Goal: Transaction & Acquisition: Book appointment/travel/reservation

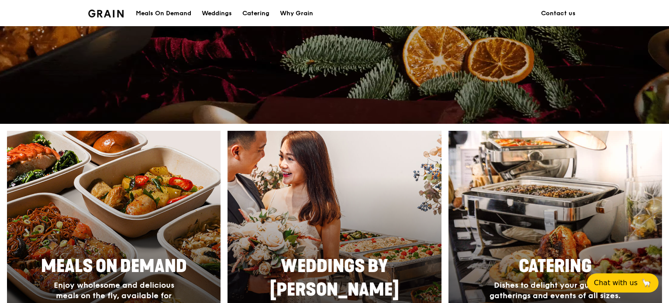
scroll to position [261, 0]
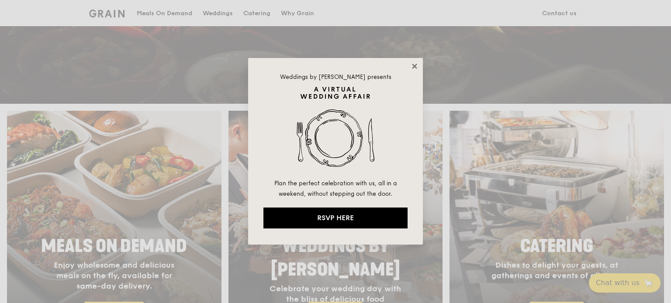
click at [416, 68] on icon at bounding box center [414, 66] width 5 height 5
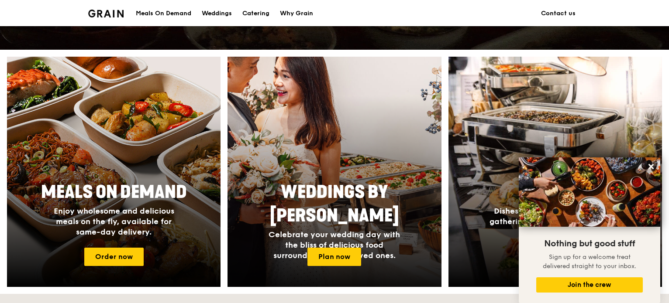
scroll to position [313, 0]
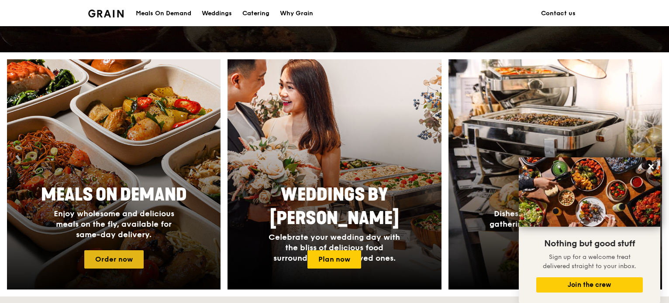
click at [130, 254] on link "Order now" at bounding box center [113, 260] width 59 height 18
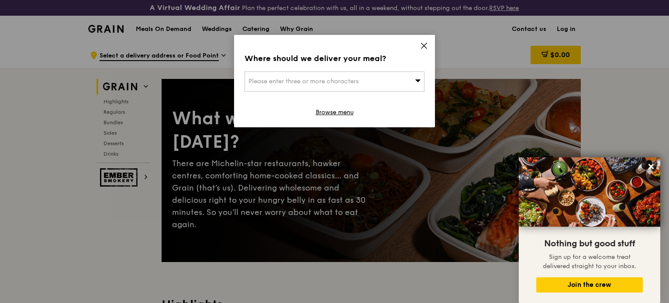
click at [423, 47] on icon at bounding box center [424, 46] width 8 height 8
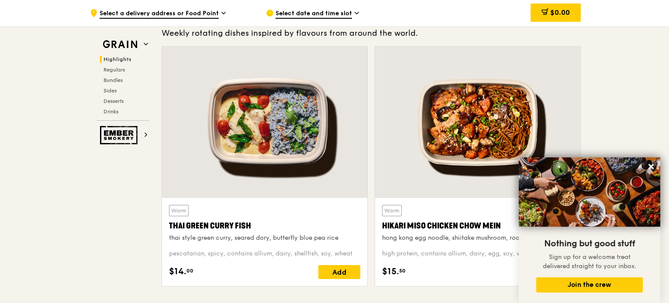
scroll to position [377, 0]
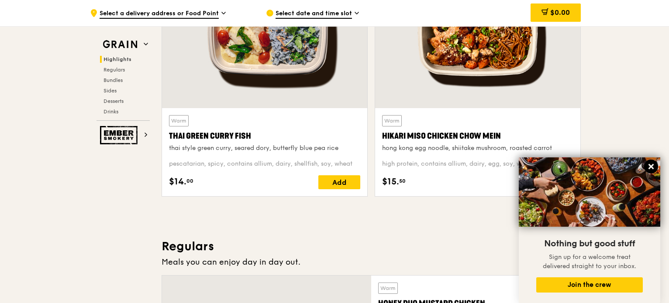
click at [651, 163] on icon at bounding box center [651, 167] width 8 height 8
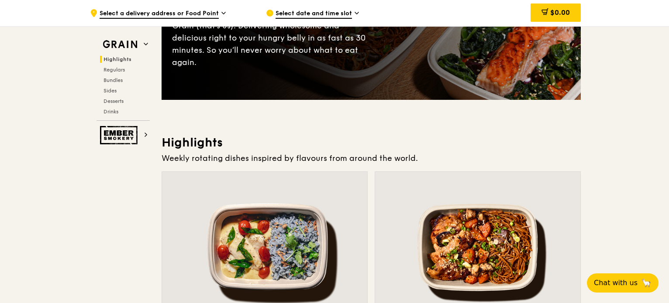
scroll to position [2, 0]
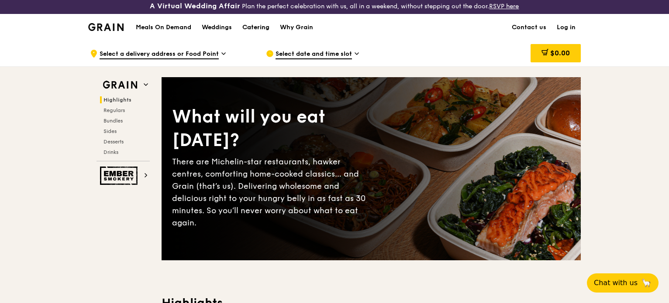
click at [254, 28] on div "Catering" at bounding box center [255, 27] width 27 height 26
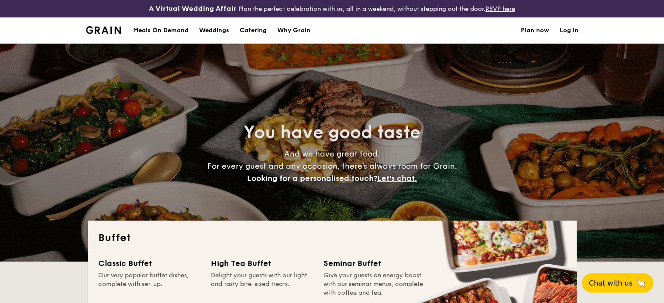
select select
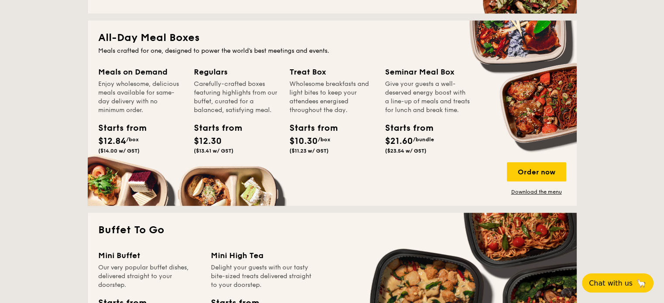
scroll to position [389, 0]
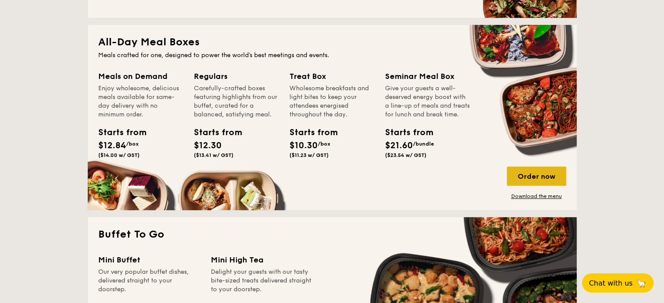
click at [526, 180] on div "Order now" at bounding box center [536, 176] width 59 height 19
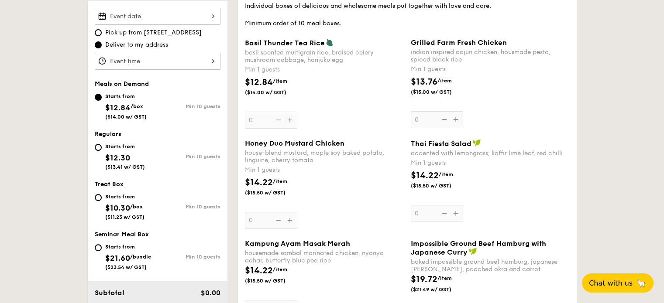
scroll to position [276, 0]
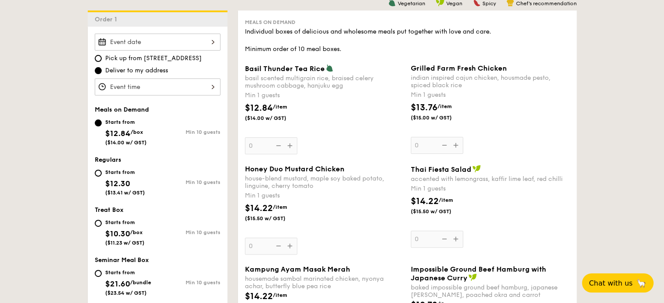
scroll to position [253, 0]
click at [95, 174] on div "Starts from $12.30 ($13.41 w/ GST)" at bounding box center [126, 181] width 63 height 29
click at [95, 174] on input "Starts from $12.30 ($13.41 w/ GST) Min 10 guests" at bounding box center [98, 173] width 7 height 7
radio input "true"
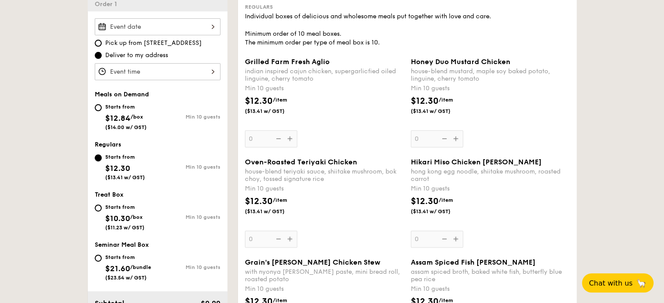
scroll to position [267, 0]
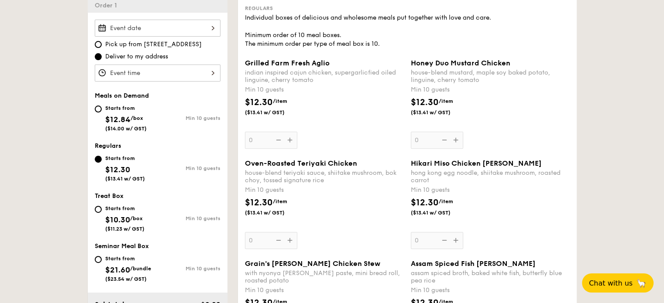
click at [456, 242] on div "Hikari Miso Chicken Chow Mei hong kong egg noodle, shiitake mushroom, roasted c…" at bounding box center [490, 204] width 159 height 90
click at [456, 242] on input "0" at bounding box center [437, 240] width 52 height 17
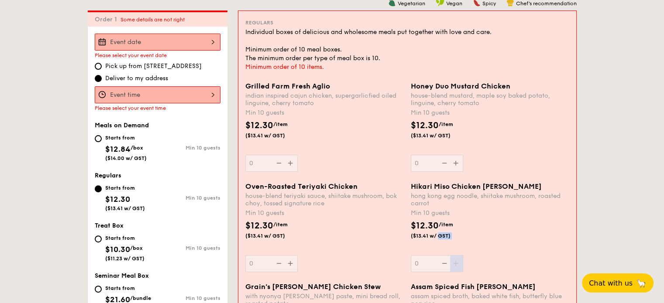
click at [456, 242] on div "$12.30 /item ($13.41 w/ GST)" at bounding box center [489, 235] width 165 height 31
click at [456, 255] on input "0" at bounding box center [437, 263] width 52 height 17
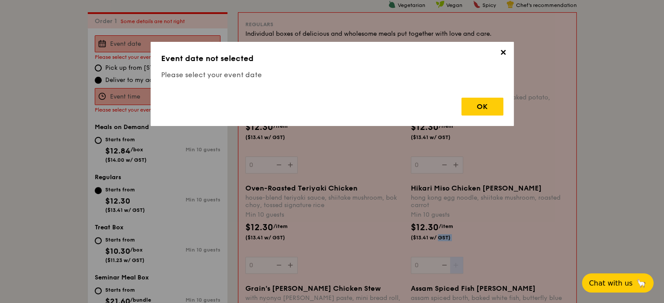
scroll to position [251, 0]
click at [485, 107] on div "OK" at bounding box center [482, 107] width 42 height 18
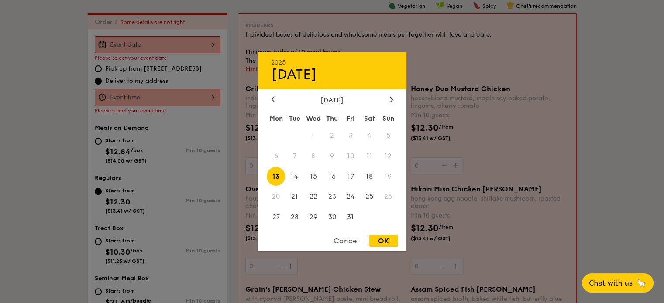
click at [200, 43] on div "2025 Oct 13 October 2025 Mon Tue Wed Thu Fri Sat Sun 1 2 3 4 5 6 7 8 9 10 11 12…" at bounding box center [158, 44] width 126 height 17
click at [347, 218] on span "31" at bounding box center [350, 217] width 19 height 19
click at [388, 242] on div "OK" at bounding box center [383, 241] width 28 height 12
type input "Oct 31, 2025"
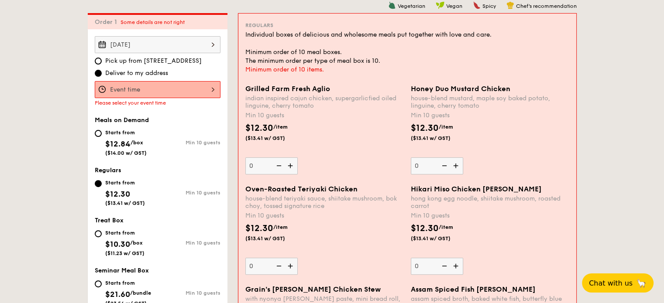
click at [192, 90] on div at bounding box center [158, 89] width 126 height 17
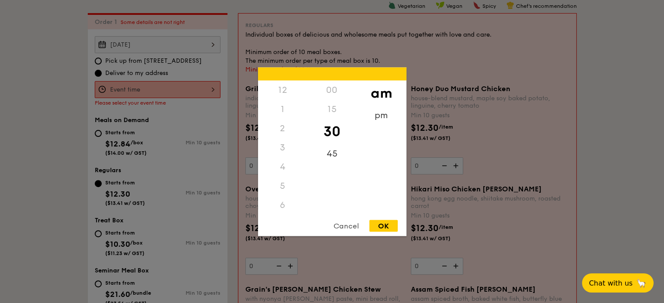
scroll to position [96, 0]
drag, startPoint x: 295, startPoint y: 193, endPoint x: 281, endPoint y: 185, distance: 16.5
click at [281, 183] on div "10" at bounding box center [282, 188] width 49 height 25
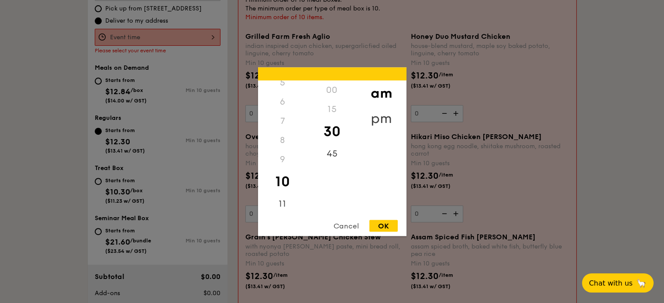
click at [384, 122] on div "pm" at bounding box center [381, 118] width 49 height 25
click at [283, 121] on div "5" at bounding box center [282, 127] width 49 height 25
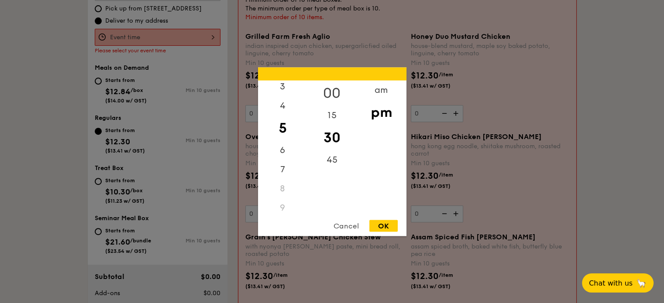
click at [336, 82] on div "00" at bounding box center [331, 92] width 49 height 25
click at [384, 225] on div "OK" at bounding box center [383, 226] width 28 height 12
type input "5:00PM"
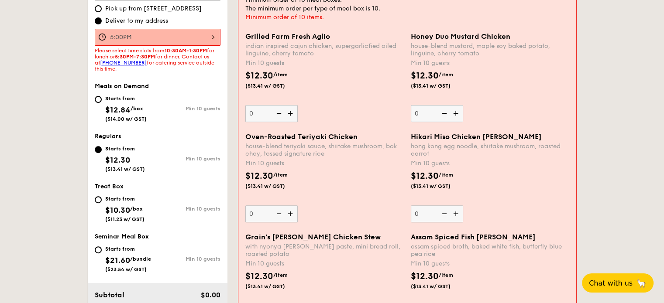
click at [162, 10] on span "Pick up from 5 Burn Road #05-01" at bounding box center [153, 8] width 96 height 9
click at [102, 10] on input "Pick up from 5 Burn Road #05-01" at bounding box center [98, 8] width 7 height 7
radio input "true"
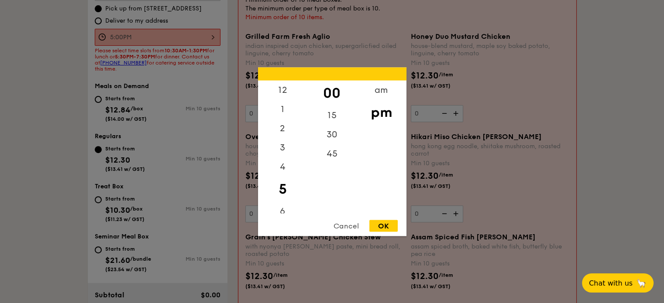
click at [175, 36] on div "5:00PM 12 1 2 3 4 5 6 7 8 9 10 11 00 15 30 45 am pm Cancel OK" at bounding box center [158, 37] width 126 height 17
click at [380, 223] on div "OK" at bounding box center [383, 226] width 28 height 12
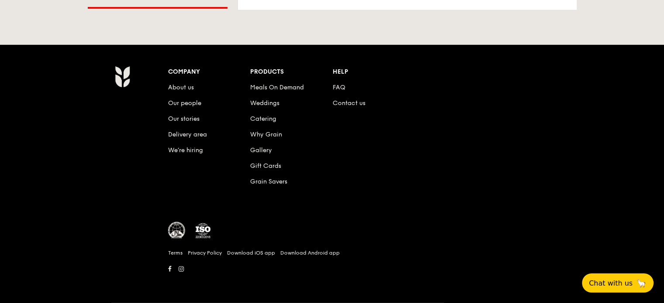
scroll to position [2524, 0]
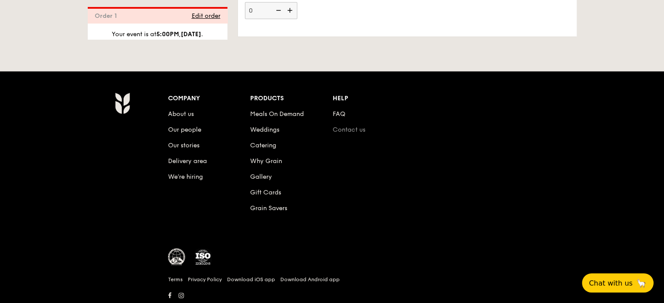
click at [355, 132] on link "Contact us" at bounding box center [349, 129] width 33 height 7
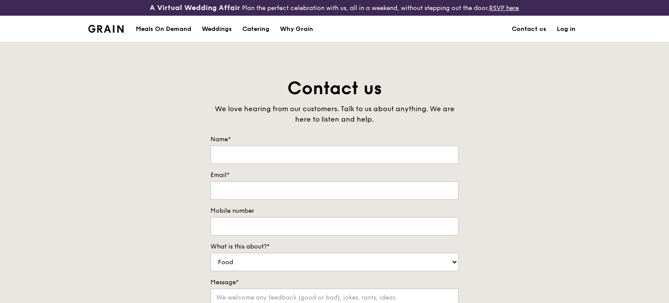
click at [162, 23] on div "Meals On Demand" at bounding box center [163, 29] width 55 height 26
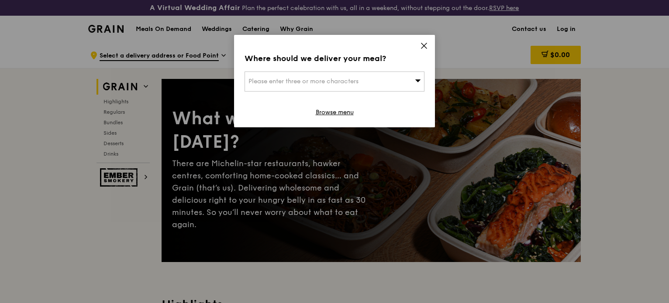
click at [427, 45] on icon at bounding box center [424, 46] width 8 height 8
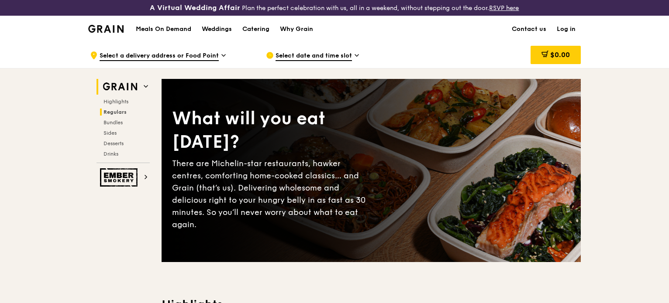
click at [119, 110] on span "Regulars" at bounding box center [114, 112] width 23 height 6
click at [200, 59] on span "Select a delivery address or Food Point" at bounding box center [159, 57] width 119 height 10
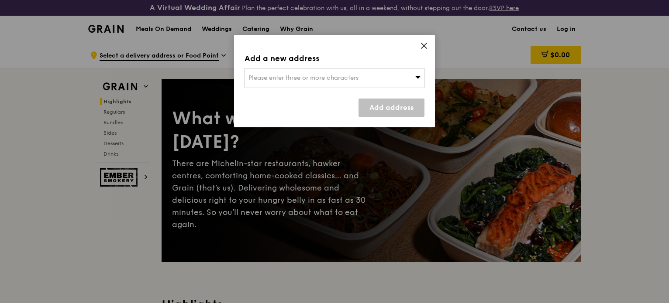
click at [351, 75] on span "Please enter three or more characters" at bounding box center [303, 77] width 110 height 7
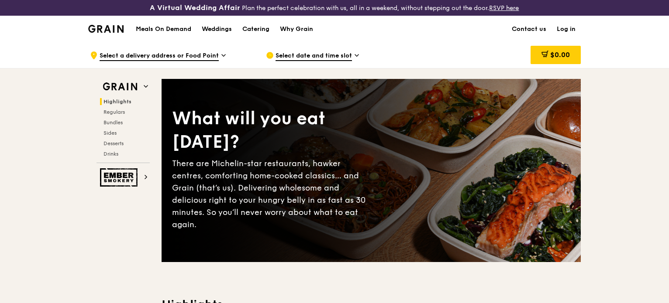
click at [206, 59] on span "Select a delivery address or Food Point" at bounding box center [159, 57] width 119 height 10
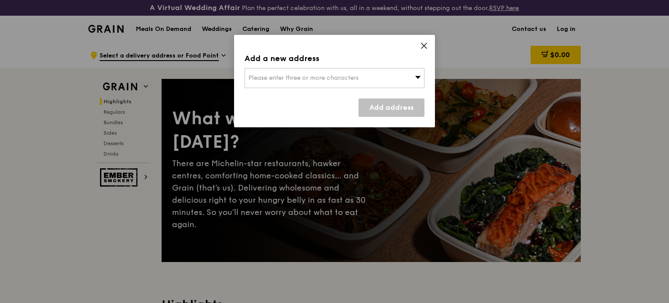
click at [265, 80] on span "Please enter three or more characters" at bounding box center [303, 77] width 110 height 7
type input "s"
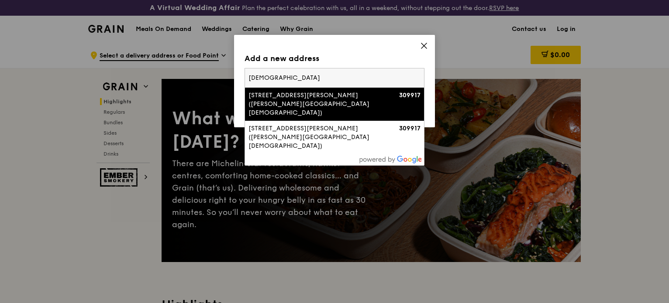
type input "[DEMOGRAPHIC_DATA]"
click at [306, 94] on div "[STREET_ADDRESS][PERSON_NAME] ([PERSON_NAME][GEOGRAPHIC_DATA][DEMOGRAPHIC_DATA])" at bounding box center [312, 104] width 129 height 26
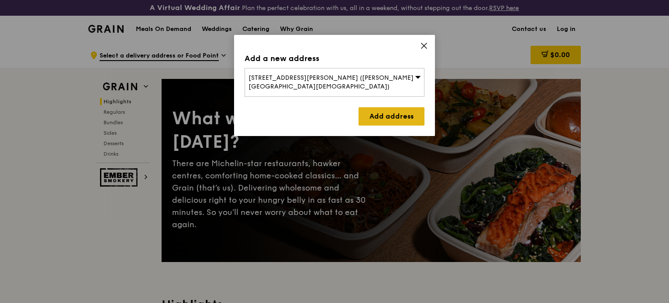
click at [384, 107] on link "Add address" at bounding box center [391, 116] width 66 height 18
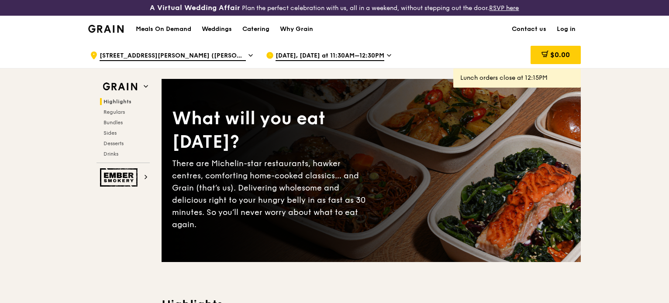
click at [323, 56] on span "[DATE], [DATE] at 11:30AM–12:30PM" at bounding box center [329, 57] width 109 height 10
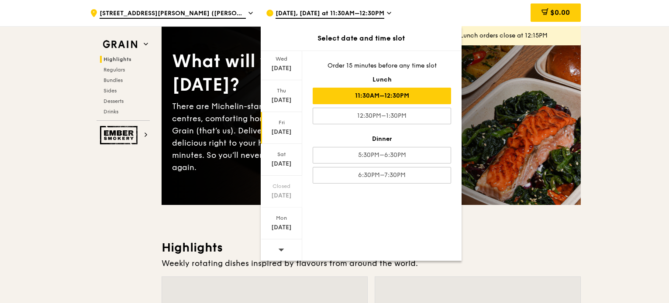
scroll to position [59, 0]
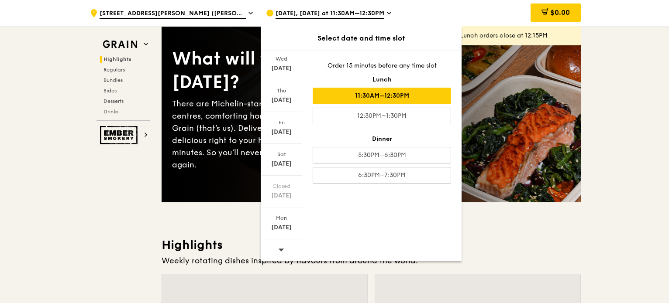
click at [282, 251] on icon at bounding box center [281, 250] width 6 height 7
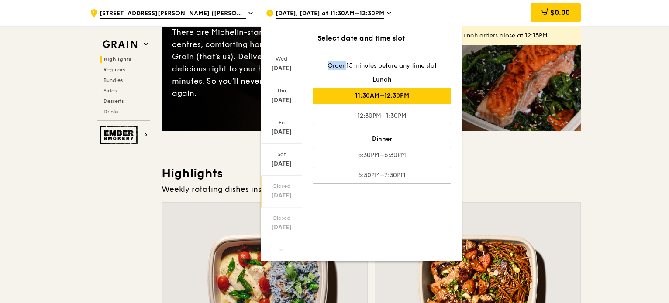
scroll to position [132, 0]
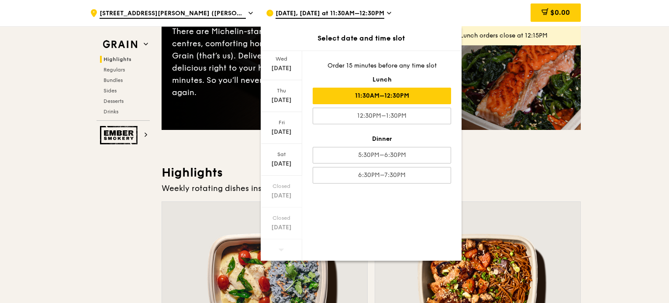
click at [279, 248] on icon at bounding box center [281, 250] width 6 height 7
click at [166, 176] on h3 "Highlights" at bounding box center [371, 173] width 419 height 16
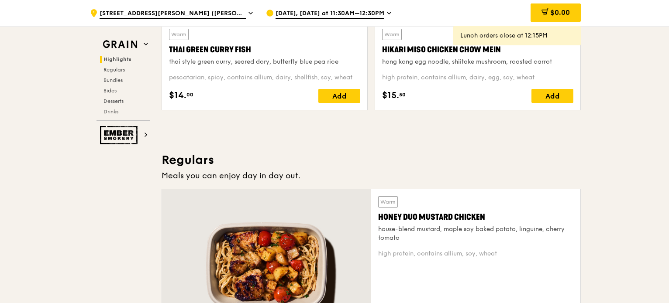
scroll to position [0, 0]
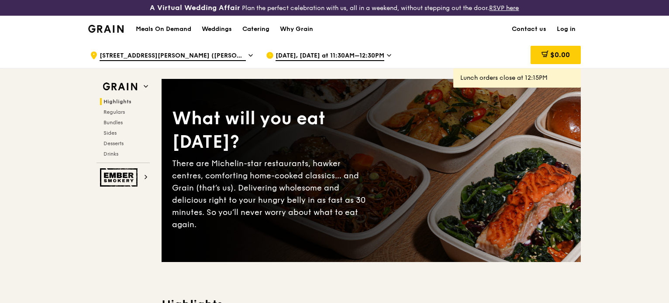
click at [180, 31] on h1 "Meals On Demand" at bounding box center [163, 29] width 55 height 9
click at [254, 28] on div "Catering" at bounding box center [255, 29] width 27 height 26
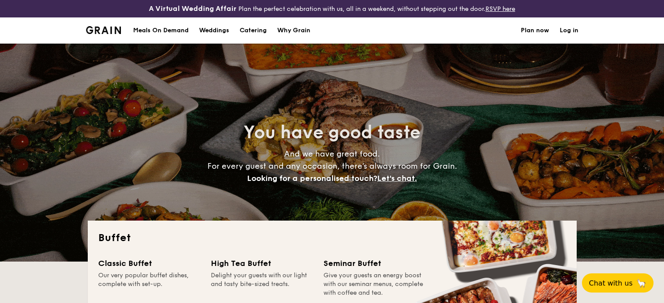
select select
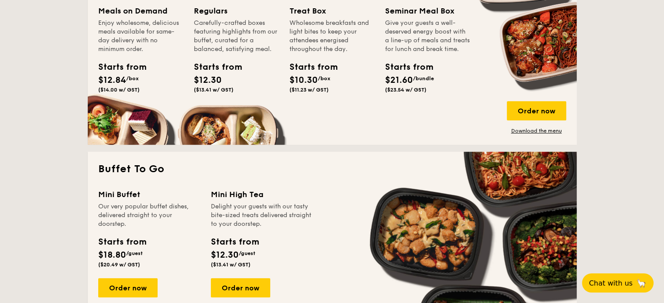
scroll to position [385, 0]
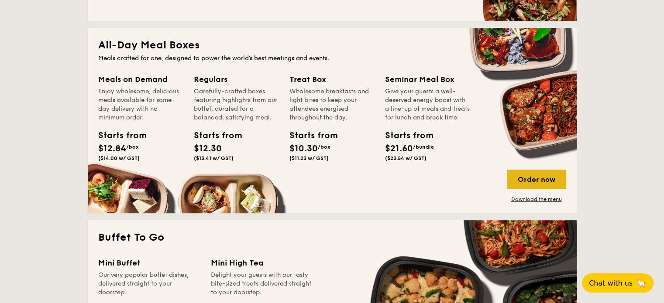
click at [537, 177] on div "Order now" at bounding box center [536, 179] width 59 height 19
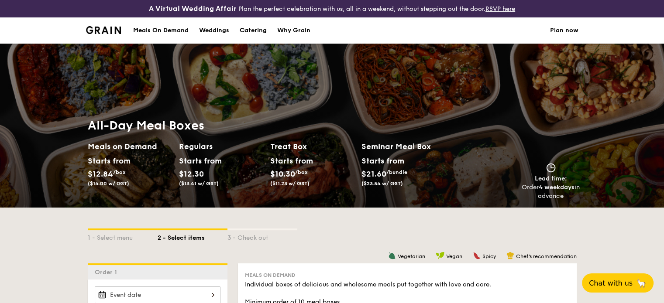
scroll to position [174, 0]
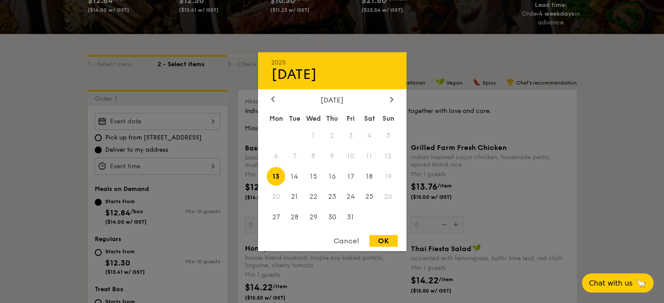
click at [189, 119] on div "2025 Oct 13 October 2025 Mon Tue Wed Thu Fri Sat Sun 1 2 3 4 5 6 7 8 9 10 11 12…" at bounding box center [158, 121] width 126 height 17
click at [350, 217] on span "31" at bounding box center [350, 217] width 19 height 19
click at [385, 242] on div "OK" at bounding box center [383, 241] width 28 height 12
type input "Oct 31, 2025"
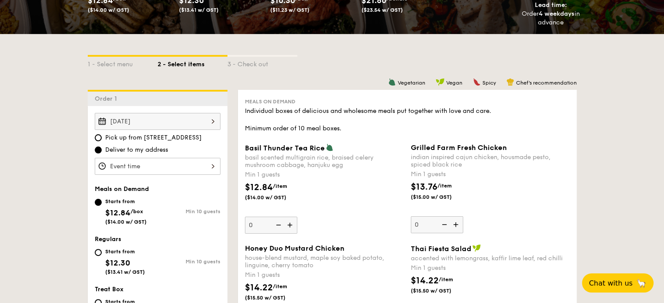
click at [195, 165] on div at bounding box center [158, 166] width 126 height 17
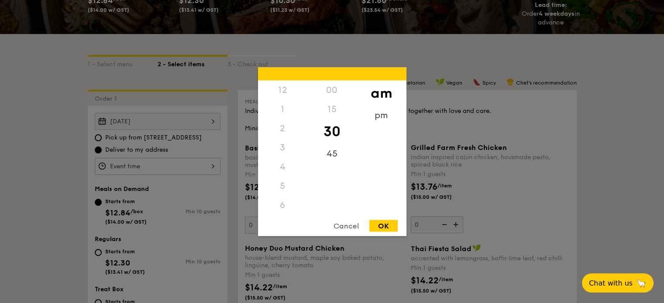
scroll to position [96, 0]
click at [389, 114] on div "pm" at bounding box center [381, 118] width 49 height 25
click at [285, 93] on div "5" at bounding box center [282, 92] width 49 height 25
click at [381, 223] on div "OK" at bounding box center [383, 226] width 28 height 12
type input "5:30PM"
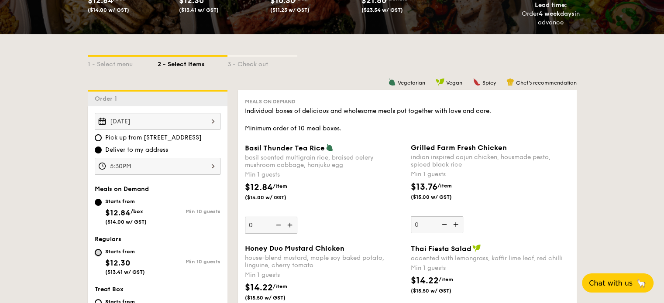
click at [99, 254] on input "Starts from $12.30 ($13.41 w/ GST) Min 10 guests" at bounding box center [98, 252] width 7 height 7
radio input "true"
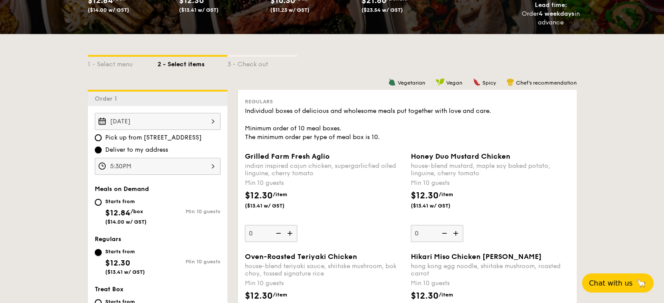
scroll to position [246, 0]
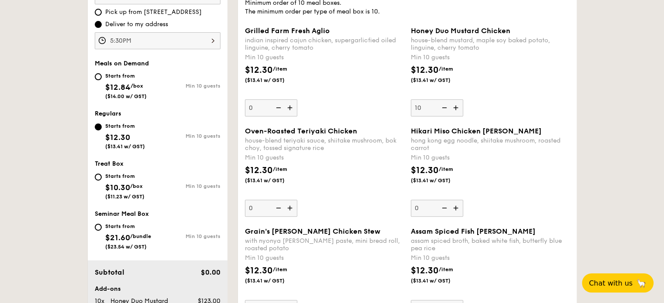
scroll to position [311, 0]
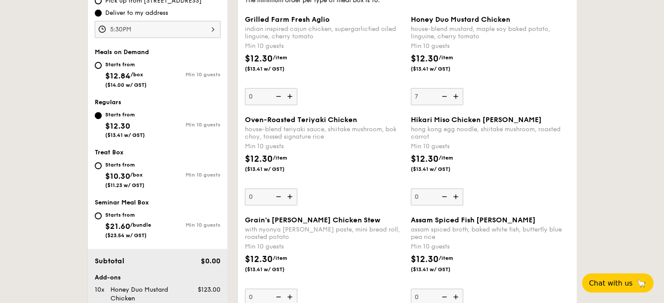
type input "10"
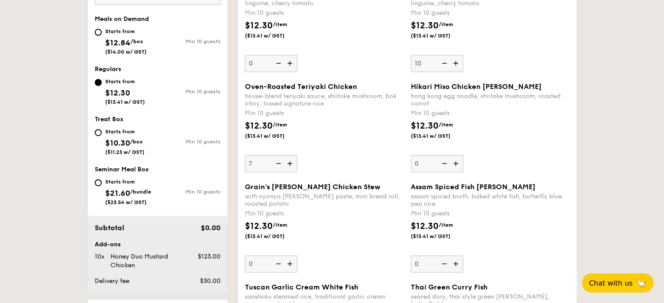
type input "10"
click at [531, 166] on div "Hikari Miso Chicken Chow Mei hong kong egg noodle, shiitake mushroom, roasted c…" at bounding box center [490, 128] width 159 height 90
click at [463, 166] on input "0" at bounding box center [437, 163] width 52 height 17
click at [446, 67] on img at bounding box center [443, 63] width 13 height 17
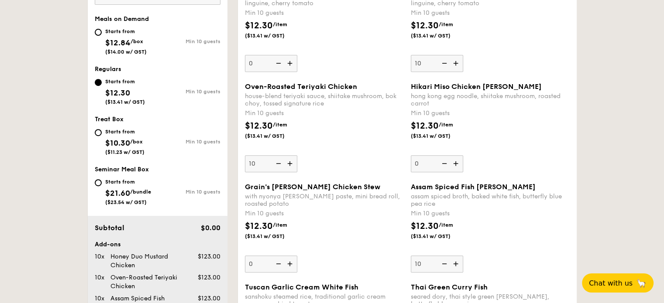
click at [446, 67] on input "10" at bounding box center [437, 63] width 52 height 17
click at [446, 67] on img at bounding box center [443, 63] width 13 height 17
click at [446, 67] on input "0" at bounding box center [437, 63] width 52 height 17
click at [454, 67] on img at bounding box center [456, 63] width 13 height 17
click at [454, 67] on input "0" at bounding box center [437, 63] width 52 height 17
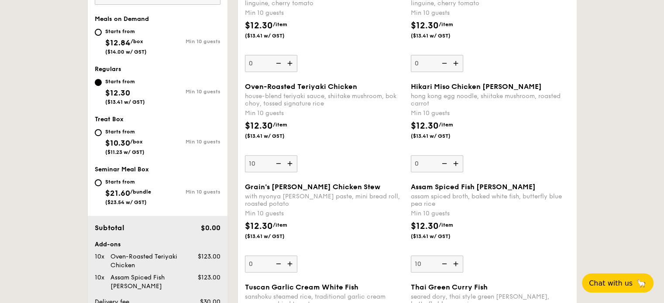
type input "10"
click at [445, 263] on img at bounding box center [443, 264] width 13 height 17
click at [445, 263] on input "10" at bounding box center [437, 264] width 52 height 17
type input "0"
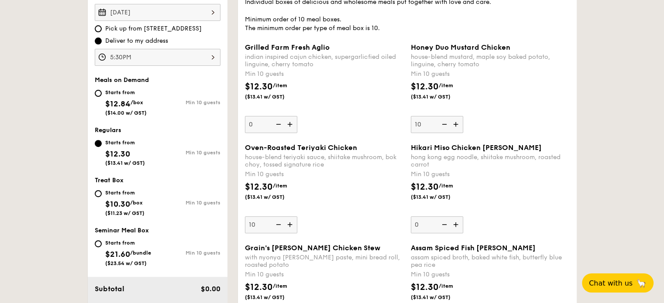
scroll to position [282, 0]
click at [457, 124] on img at bounding box center [456, 125] width 13 height 17
click at [457, 124] on input "10" at bounding box center [437, 125] width 52 height 17
click at [457, 124] on img at bounding box center [456, 125] width 13 height 17
click at [457, 124] on input "11" at bounding box center [437, 125] width 52 height 17
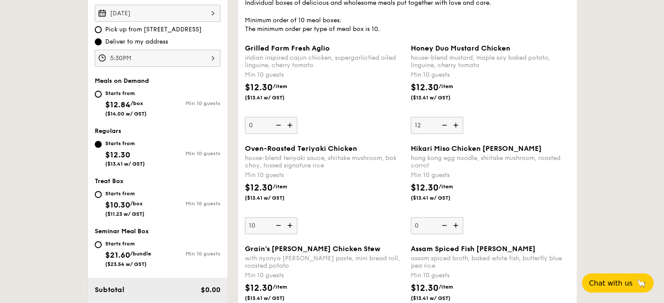
click at [457, 124] on img at bounding box center [456, 125] width 13 height 17
click at [457, 124] on input "12" at bounding box center [437, 125] width 52 height 17
click at [457, 124] on img at bounding box center [456, 125] width 13 height 17
click at [457, 124] on input "13" at bounding box center [437, 125] width 52 height 17
click at [457, 124] on img at bounding box center [456, 125] width 13 height 17
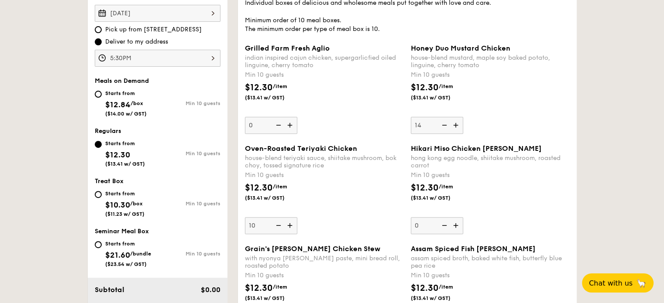
click at [457, 124] on input "14" at bounding box center [437, 125] width 52 height 17
click at [457, 124] on img at bounding box center [456, 125] width 13 height 17
click at [457, 124] on input "15" at bounding box center [437, 125] width 52 height 17
click at [457, 124] on img at bounding box center [456, 125] width 13 height 17
click at [457, 124] on input "16" at bounding box center [437, 125] width 52 height 17
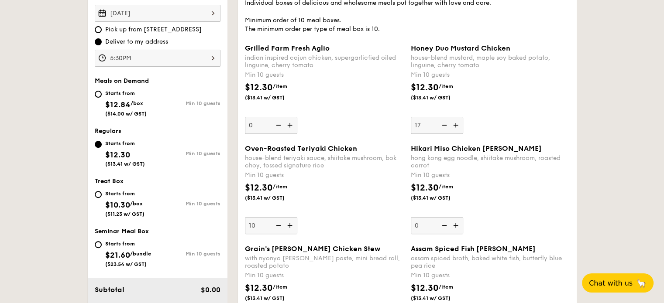
click at [447, 125] on img at bounding box center [443, 125] width 13 height 17
click at [447, 125] on input "17" at bounding box center [437, 125] width 52 height 17
click at [447, 125] on img at bounding box center [443, 125] width 13 height 17
click at [447, 125] on input "16" at bounding box center [437, 125] width 52 height 17
click at [447, 125] on img at bounding box center [443, 125] width 13 height 17
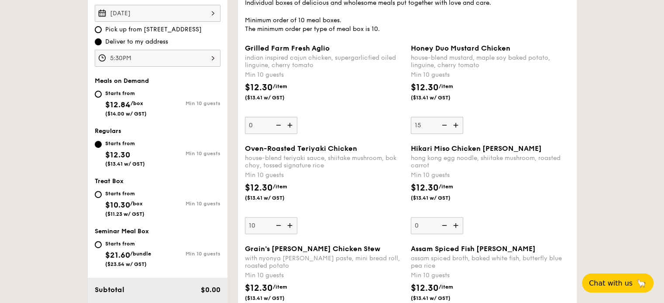
click at [447, 125] on input "15" at bounding box center [437, 125] width 52 height 17
click at [447, 125] on img at bounding box center [443, 125] width 13 height 17
click at [447, 125] on input "14" at bounding box center [437, 125] width 52 height 17
click at [447, 125] on img at bounding box center [443, 125] width 13 height 17
click at [447, 125] on input "13" at bounding box center [437, 125] width 52 height 17
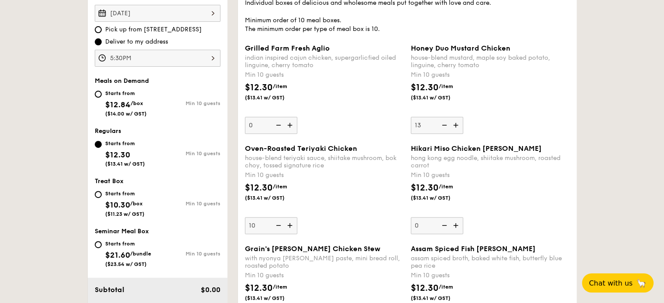
type input "12"
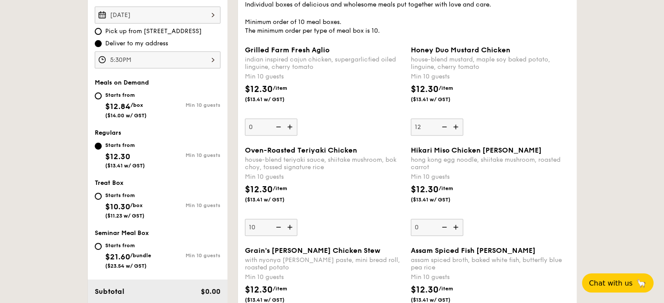
scroll to position [279, 0]
